Goal: Task Accomplishment & Management: Complete application form

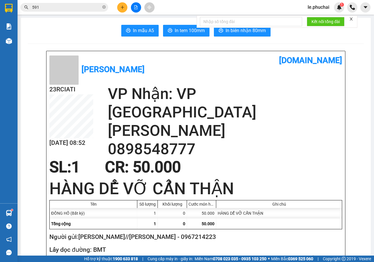
click at [124, 9] on button at bounding box center [122, 7] width 10 height 10
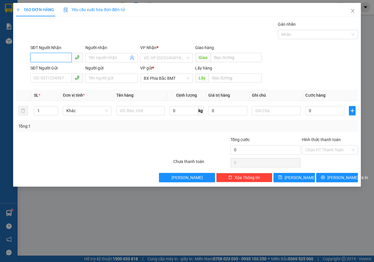
click at [62, 55] on input "SĐT Người Nhận" at bounding box center [50, 57] width 41 height 9
click at [107, 68] on div "0939253623 - THẢO(282 [PERSON_NAME])" at bounding box center [73, 69] width 79 height 6
type input "0939253623"
type input "THẢO(282 [PERSON_NAME])"
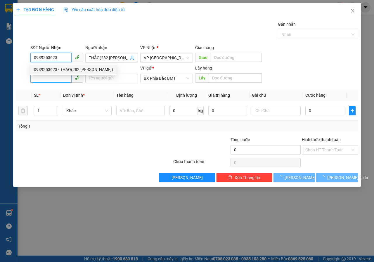
type input "50.000"
type input "0939253623"
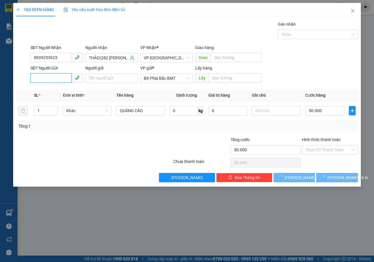
click at [63, 76] on input "SĐT Người Gửi" at bounding box center [50, 77] width 41 height 9
click at [54, 76] on input "SĐT Người Gửi" at bounding box center [50, 77] width 41 height 9
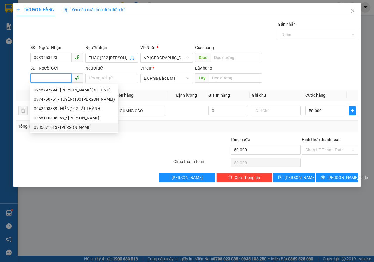
click at [56, 126] on div "0935671613 - [PERSON_NAME]" at bounding box center [74, 127] width 81 height 6
type input "0935671613"
type input "THẢO VY"
type input "bmt"
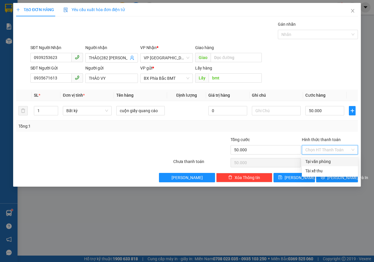
click at [322, 150] on input "Hình thức thanh toán" at bounding box center [327, 150] width 45 height 9
click at [320, 163] on div "Tại văn phòng" at bounding box center [329, 161] width 49 height 6
type input "0"
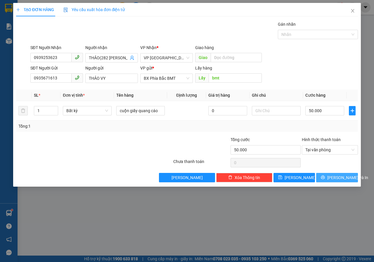
click at [325, 176] on icon "printer" at bounding box center [323, 177] width 4 height 4
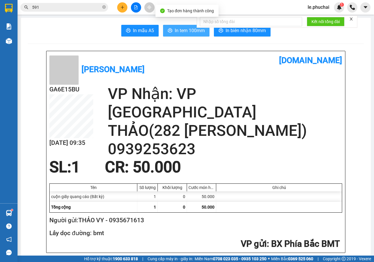
click at [171, 33] on button "In tem 100mm" at bounding box center [186, 31] width 46 height 12
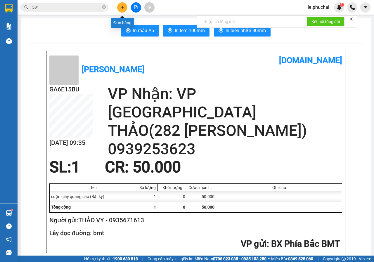
click at [119, 7] on button at bounding box center [122, 7] width 10 height 10
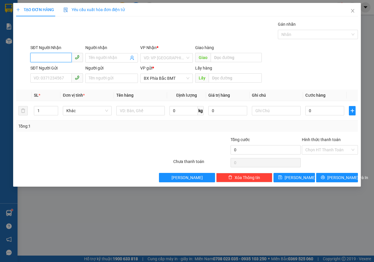
click at [60, 55] on input "SĐT Người Nhận" at bounding box center [50, 57] width 41 height 9
type input "0935671613"
click at [97, 58] on input "Người nhận" at bounding box center [109, 58] width 40 height 6
click at [64, 60] on input "0935671613" at bounding box center [50, 57] width 41 height 9
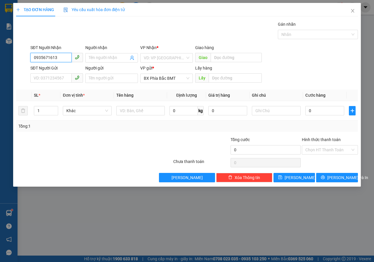
drag, startPoint x: 64, startPoint y: 60, endPoint x: 30, endPoint y: 62, distance: 34.3
click at [30, 62] on div "SĐT Người Nhận 0935671613 0935671613" at bounding box center [56, 54] width 55 height 20
type input "0984426889"
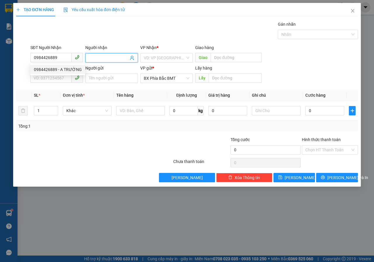
click at [92, 59] on input "Người nhận" at bounding box center [109, 58] width 40 height 6
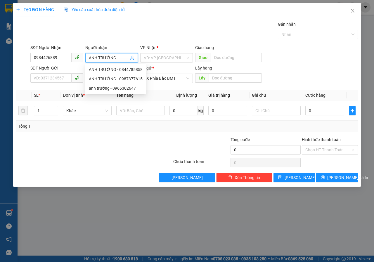
type input "ANH TRƯỜNG"
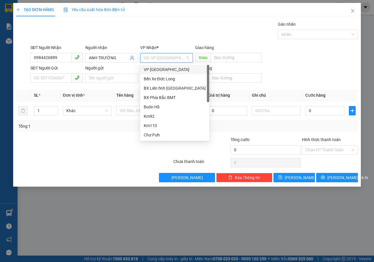
click at [158, 69] on div "VP [GEOGRAPHIC_DATA]" at bounding box center [175, 69] width 62 height 6
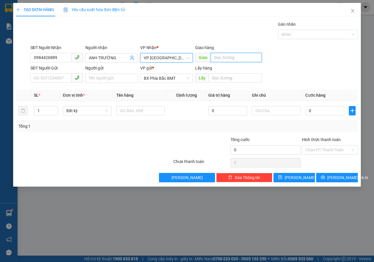
click at [237, 58] on input "text" at bounding box center [236, 57] width 51 height 9
type input "[PERSON_NAME]"
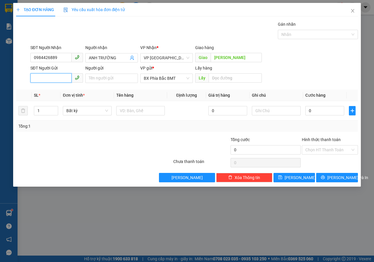
click at [65, 77] on input "SĐT Người Gửi" at bounding box center [50, 77] width 41 height 9
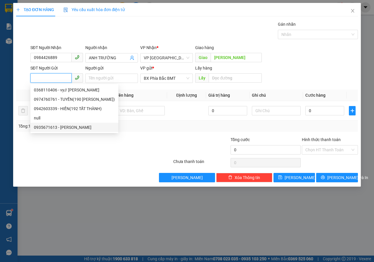
click at [64, 129] on div "0935671613 - [PERSON_NAME]" at bounding box center [74, 127] width 81 height 6
type input "0935671613"
type input "THẢO VY"
type input "BMT"
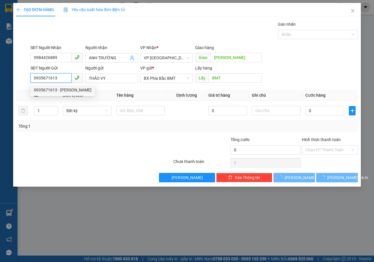
type input "40.000"
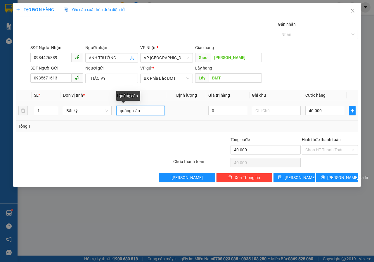
click at [142, 110] on input "quảng cáo" at bounding box center [140, 110] width 49 height 9
type input "TẬP GIẤY TỜ"
click at [274, 114] on input "text" at bounding box center [276, 110] width 49 height 9
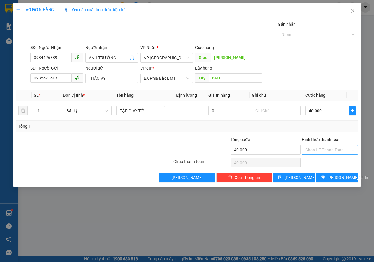
click at [323, 151] on input "Hình thức thanh toán" at bounding box center [327, 150] width 45 height 9
click at [320, 161] on div "Tại văn phòng" at bounding box center [329, 161] width 49 height 6
type input "0"
click at [330, 178] on button "[PERSON_NAME] và In" at bounding box center [337, 177] width 42 height 9
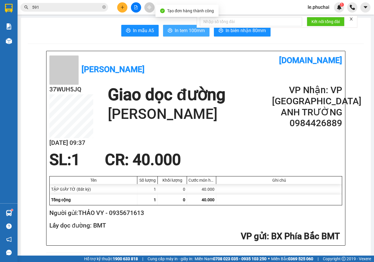
click at [191, 32] on span "In tem 100mm" at bounding box center [190, 30] width 30 height 7
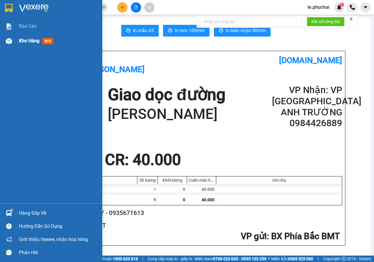
click at [27, 40] on span "Kho hàng" at bounding box center [29, 41] width 20 height 6
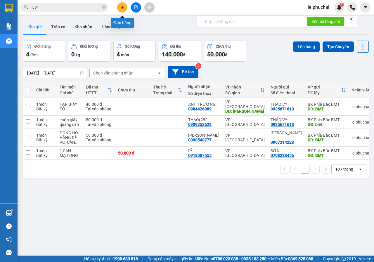
click at [125, 7] on button at bounding box center [122, 7] width 10 height 10
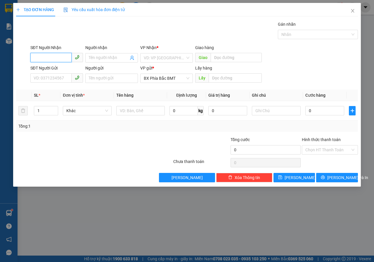
click at [55, 54] on input "SĐT Người Nhận" at bounding box center [50, 57] width 41 height 9
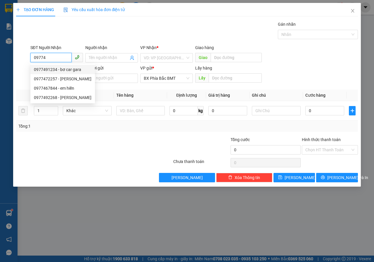
click at [74, 70] on div "0977491234 - bơ car gara" at bounding box center [63, 69] width 58 height 6
type input "0977491234"
type input "bơ car gara"
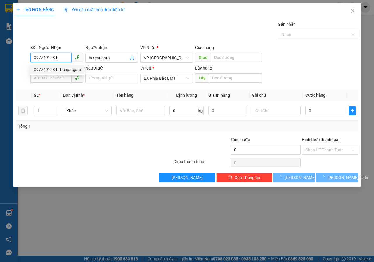
type input "50.000"
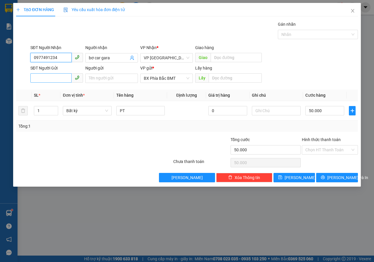
type input "0977491234"
click at [64, 77] on input "SĐT Người Gửi" at bounding box center [50, 77] width 41 height 9
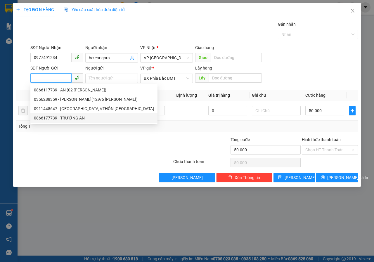
click at [65, 118] on div "0866177739 - TRƯỜNG AN" at bounding box center [94, 118] width 120 height 6
type input "0866177739"
type input "TRƯỜNG AN"
type input "BMT"
type input "150.000"
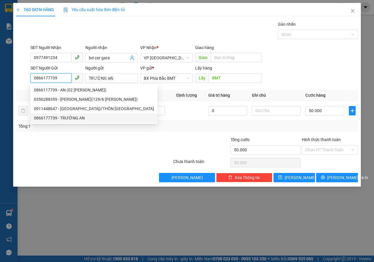
type input "150.000"
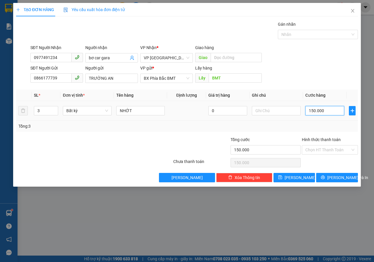
click at [329, 112] on input "150.000" at bounding box center [324, 110] width 39 height 9
type input "5"
type input "50"
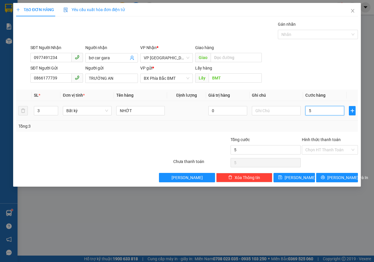
type input "50"
type input "500"
type input "5.000"
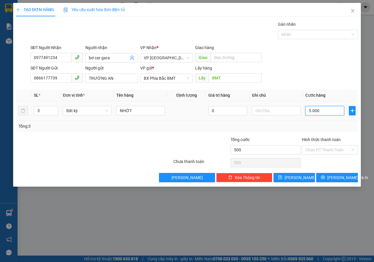
type input "5.000"
type input "50.000"
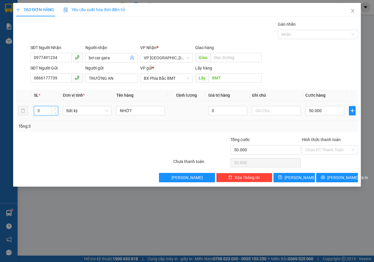
click at [49, 112] on input "3" at bounding box center [46, 110] width 24 height 9
type input "1"
click at [134, 113] on input "NHỚT" at bounding box center [140, 110] width 49 height 9
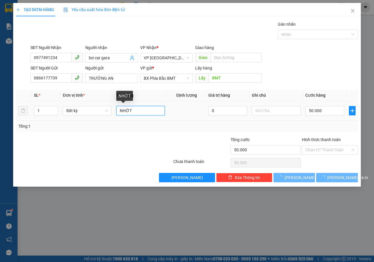
type input "0"
type input "N"
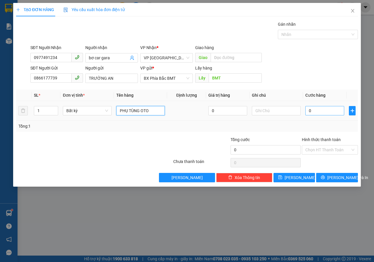
type input "PHỤ TÙNG OTO"
click at [331, 112] on input "0" at bounding box center [324, 110] width 39 height 9
type input "5"
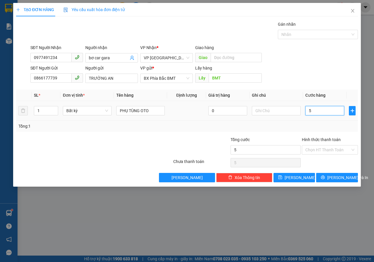
type input "50"
type input "500"
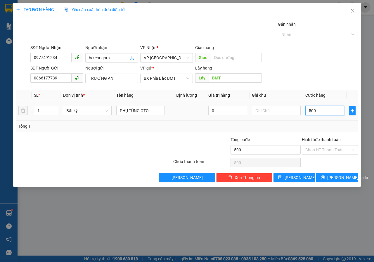
type input "5.000"
type input "50.000"
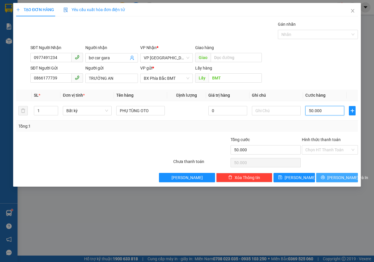
type input "50.000"
click at [346, 177] on span "[PERSON_NAME] và In" at bounding box center [347, 177] width 41 height 6
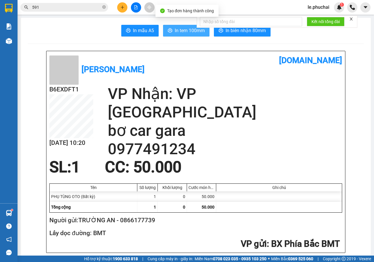
click at [191, 31] on span "In tem 100mm" at bounding box center [190, 30] width 30 height 7
